Goal: Task Accomplishment & Management: Complete application form

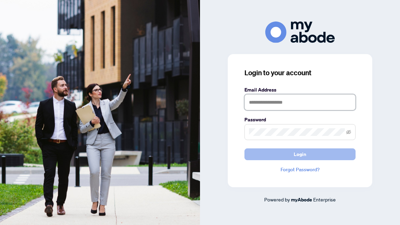
type input "**********"
click at [306, 152] on span "Login" at bounding box center [300, 154] width 13 height 11
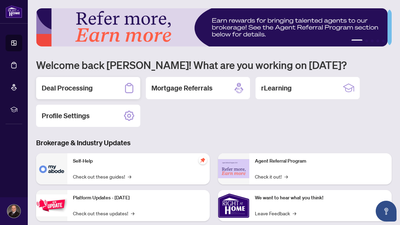
click at [75, 87] on h2 "Deal Processing" at bounding box center [67, 88] width 51 height 10
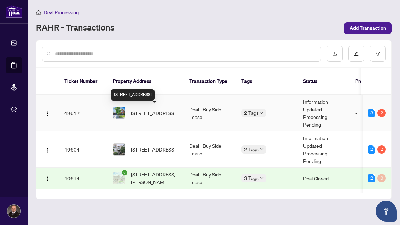
click at [149, 113] on span "[STREET_ADDRESS]" at bounding box center [153, 113] width 44 height 8
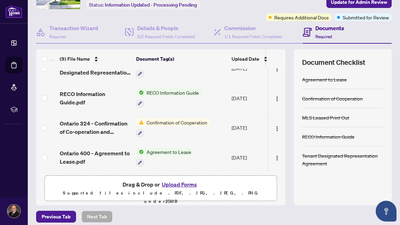
scroll to position [75, 0]
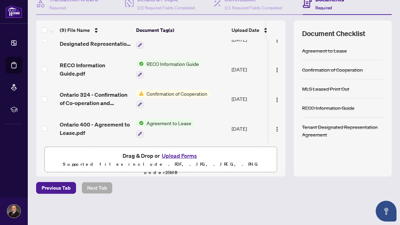
click at [182, 155] on button "Upload Forms" at bounding box center [179, 155] width 39 height 9
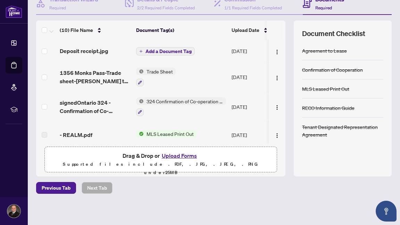
scroll to position [0, 0]
click at [173, 49] on span "Add a Document Tag" at bounding box center [169, 51] width 46 height 5
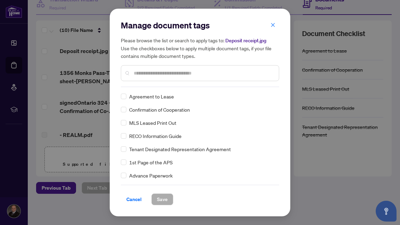
click at [155, 73] on input "text" at bounding box center [204, 73] width 140 height 8
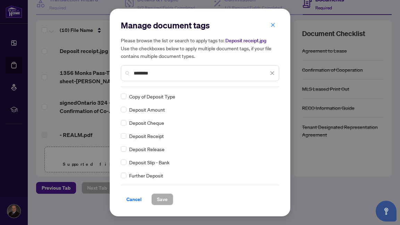
type input "*******"
click at [162, 198] on span "Save" at bounding box center [162, 199] width 11 height 11
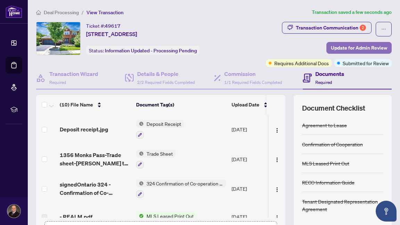
click at [354, 46] on span "Update for Admin Review" at bounding box center [359, 47] width 56 height 11
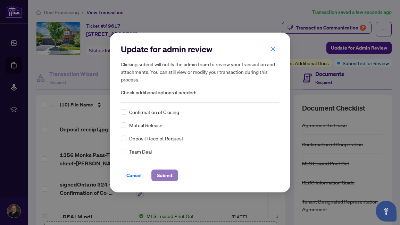
click at [162, 175] on span "Submit" at bounding box center [165, 175] width 16 height 11
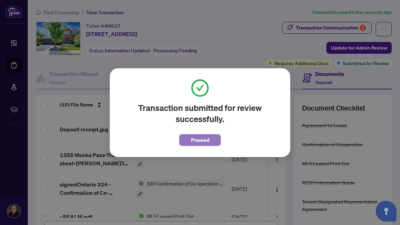
click at [200, 139] on span "Proceed" at bounding box center [200, 140] width 18 height 11
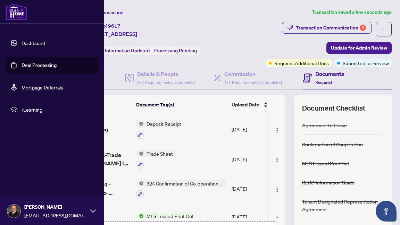
click at [22, 43] on link "Dashboard" at bounding box center [34, 43] width 24 height 6
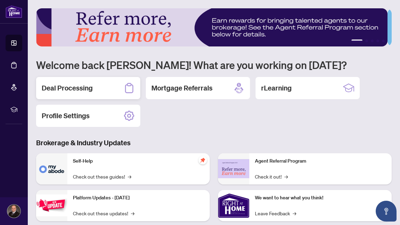
click at [62, 86] on h2 "Deal Processing" at bounding box center [67, 88] width 51 height 10
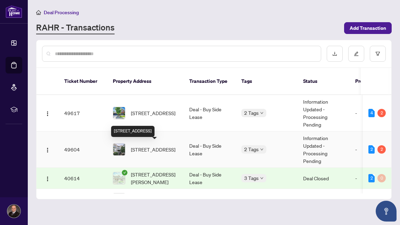
click at [150, 149] on span "[STREET_ADDRESS]" at bounding box center [153, 150] width 44 height 8
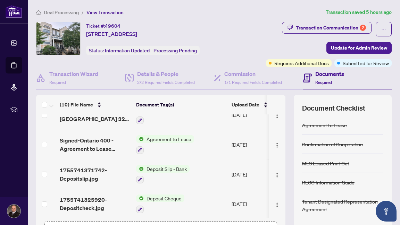
scroll to position [75, 0]
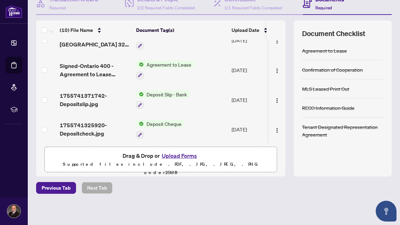
click at [170, 156] on button "Upload Forms" at bounding box center [179, 155] width 39 height 9
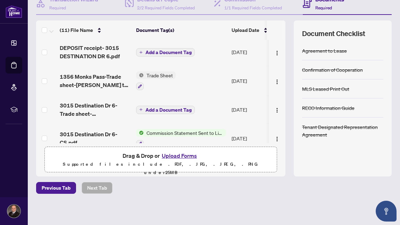
scroll to position [0, 0]
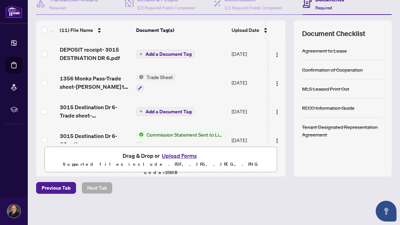
click at [162, 54] on span "Add a Document Tag" at bounding box center [169, 54] width 46 height 5
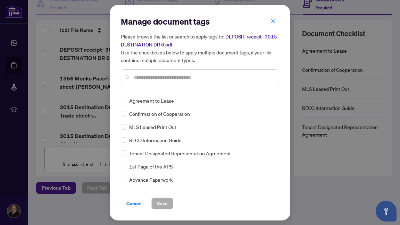
click at [143, 77] on input "text" at bounding box center [204, 78] width 140 height 8
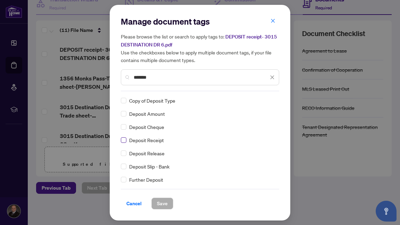
type input "*******"
click at [160, 203] on span "Save" at bounding box center [162, 203] width 11 height 11
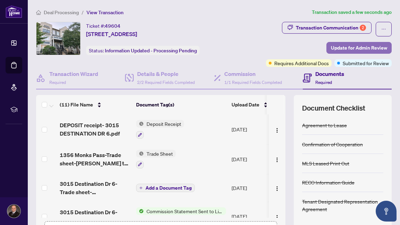
click at [357, 49] on span "Update for Admin Review" at bounding box center [359, 47] width 56 height 11
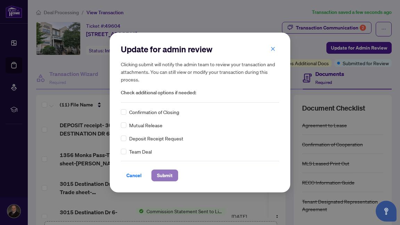
click at [161, 176] on span "Submit" at bounding box center [165, 175] width 16 height 11
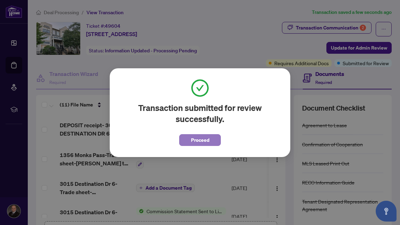
click at [196, 139] on span "Proceed" at bounding box center [200, 140] width 18 height 11
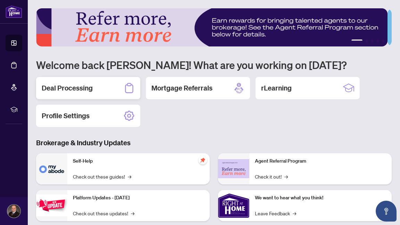
click at [62, 87] on h2 "Deal Processing" at bounding box center [67, 88] width 51 height 10
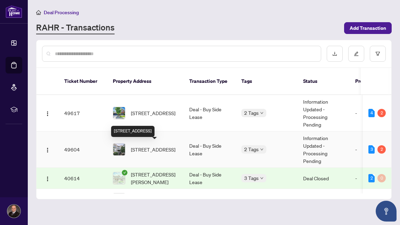
click at [146, 150] on span "[STREET_ADDRESS]" at bounding box center [153, 150] width 44 height 8
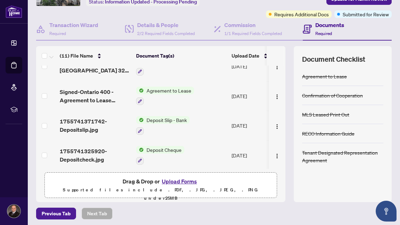
scroll to position [62, 0]
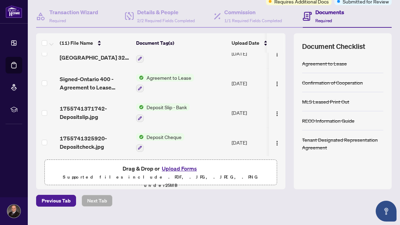
click at [174, 169] on button "Upload Forms" at bounding box center [179, 168] width 39 height 9
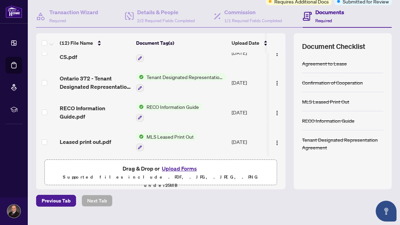
scroll to position [0, 0]
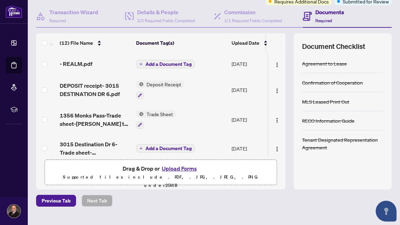
click at [169, 63] on span "Add a Document Tag" at bounding box center [169, 64] width 46 height 5
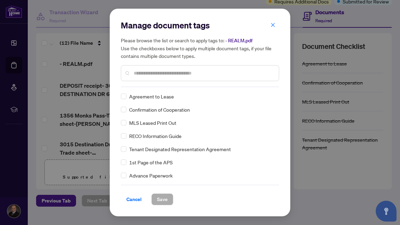
click at [157, 76] on input "text" at bounding box center [204, 73] width 140 height 8
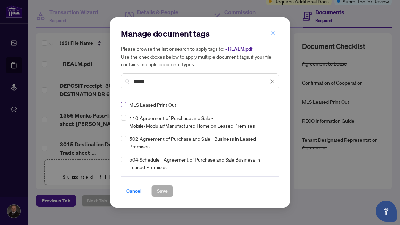
type input "******"
click at [158, 191] on span "Save" at bounding box center [162, 191] width 11 height 11
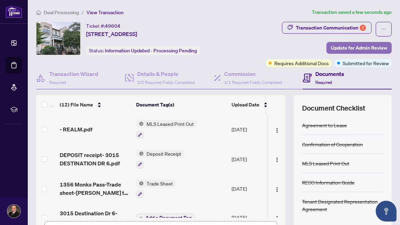
click at [353, 46] on span "Update for Admin Review" at bounding box center [359, 47] width 56 height 11
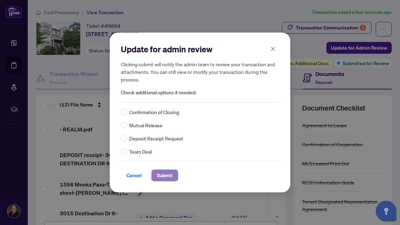
click at [159, 176] on span "Submit" at bounding box center [165, 175] width 16 height 11
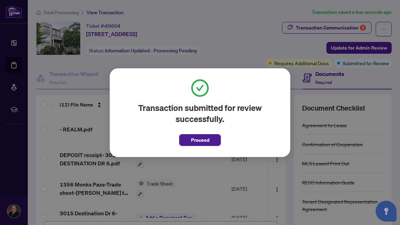
click at [204, 138] on span "Proceed" at bounding box center [200, 140] width 18 height 11
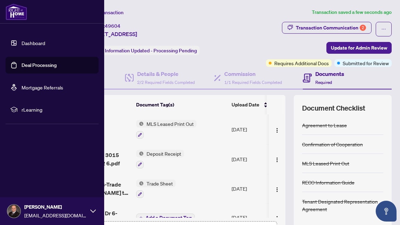
click at [45, 43] on link "Dashboard" at bounding box center [34, 43] width 24 height 6
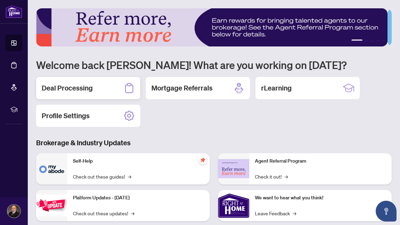
click at [65, 84] on h2 "Deal Processing" at bounding box center [67, 88] width 51 height 10
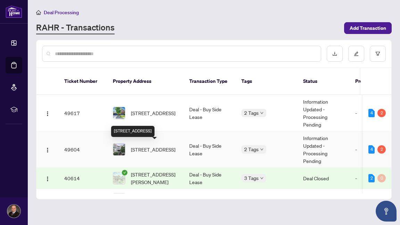
click at [148, 146] on span "[STREET_ADDRESS]" at bounding box center [153, 150] width 44 height 8
